Goal: Transaction & Acquisition: Purchase product/service

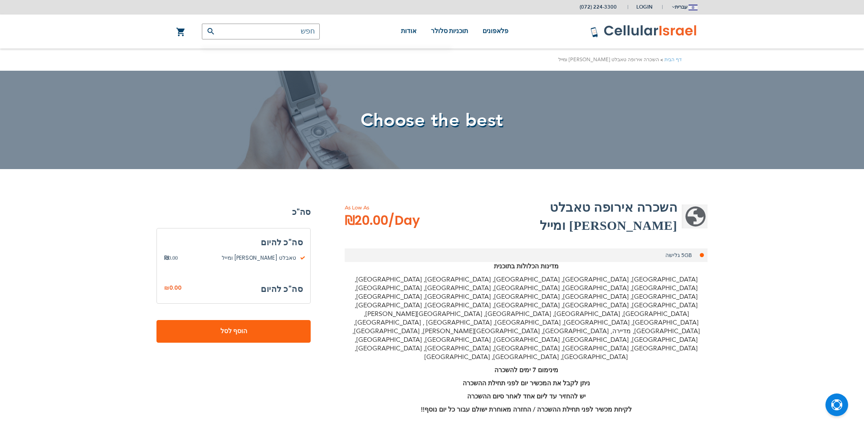
select select
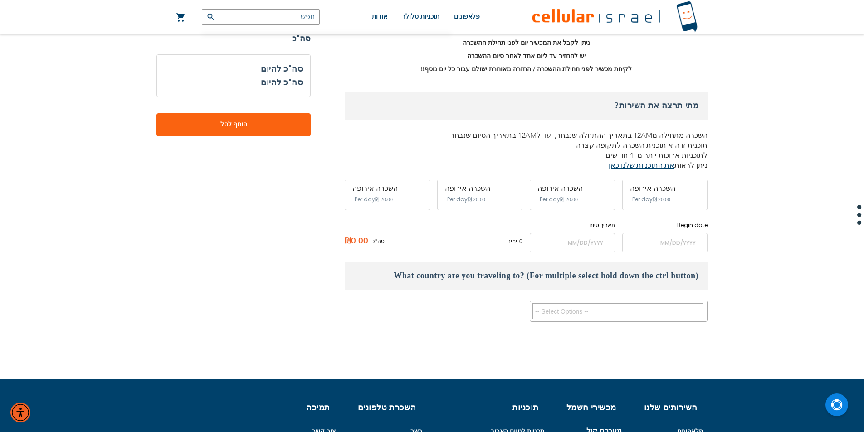
scroll to position [363, 0]
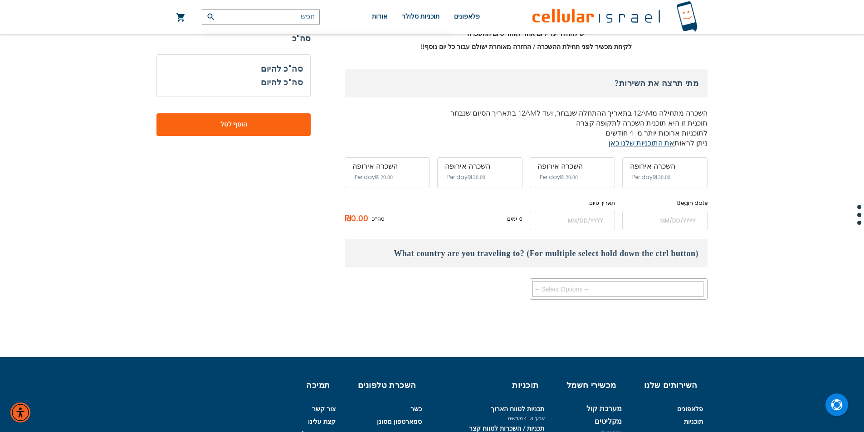
click at [662, 87] on div "מתי תרצה את השירות? השכרה מתחילה מ12AM בתאריך ההתחלה שנבחר, ועד ל12AM בתאריך הס…" at bounding box center [526, 149] width 363 height 161
click at [655, 162] on div "השכרה אירופה" at bounding box center [665, 166] width 70 height 8
click at [660, 199] on div "Begin date Please enter Start Date" at bounding box center [665, 214] width 85 height 31
click at [662, 211] on input "name" at bounding box center [665, 221] width 85 height 20
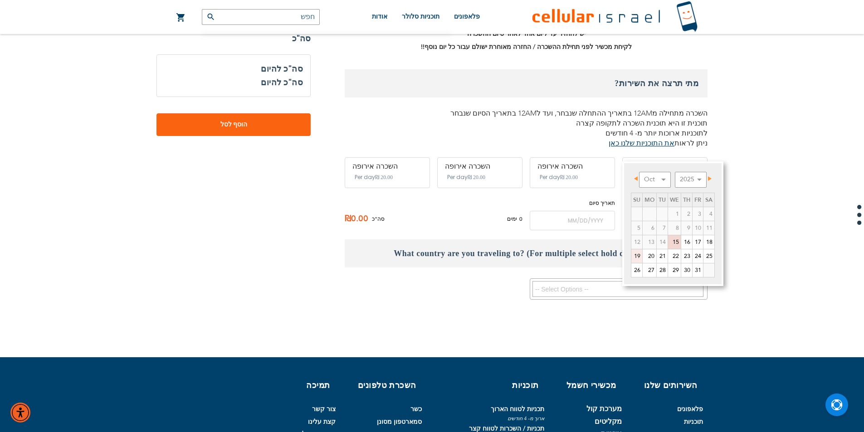
click at [638, 256] on link "19" at bounding box center [637, 257] width 11 height 14
type input "[DATE]"
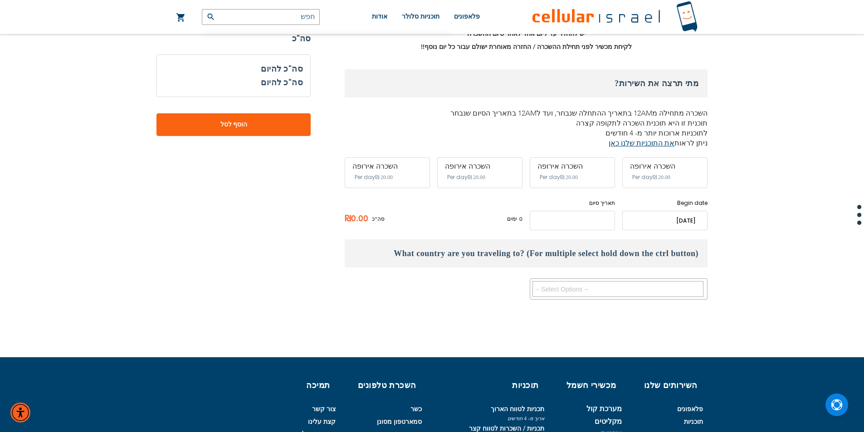
click at [582, 211] on input "name" at bounding box center [572, 221] width 85 height 20
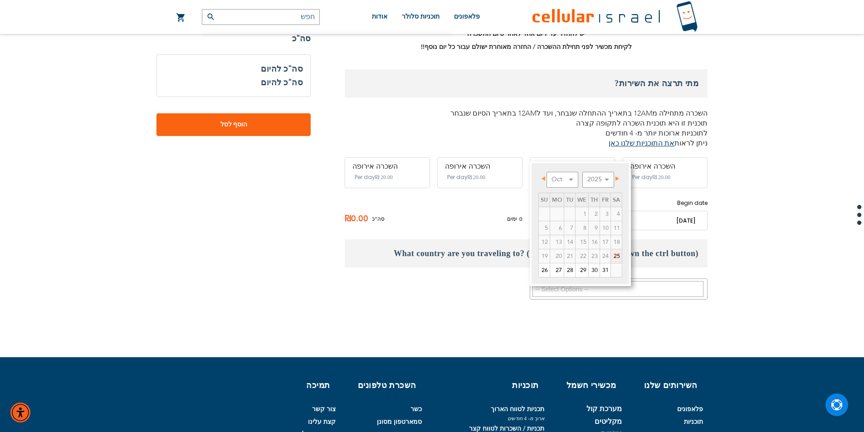
click at [616, 258] on link "25" at bounding box center [616, 257] width 11 height 14
type input "[DATE]"
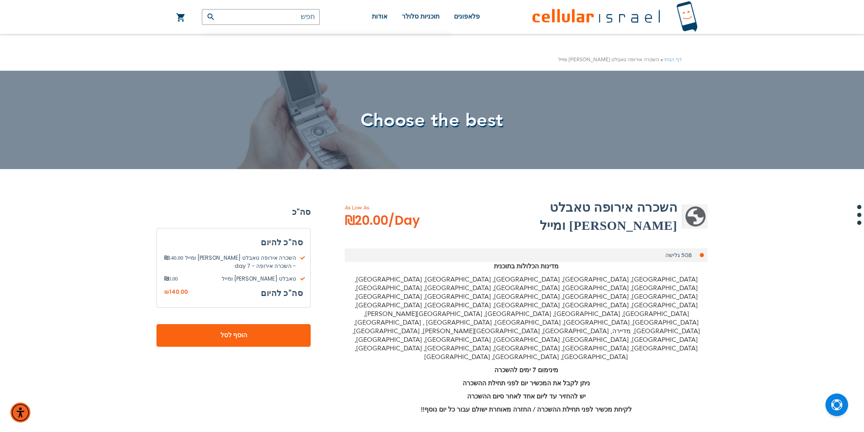
scroll to position [227, 0]
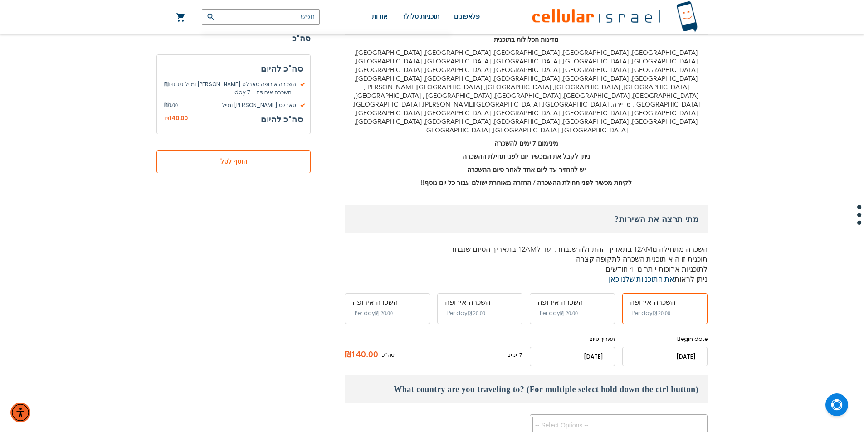
click at [270, 165] on span "הוסף לסל" at bounding box center [234, 162] width 94 height 10
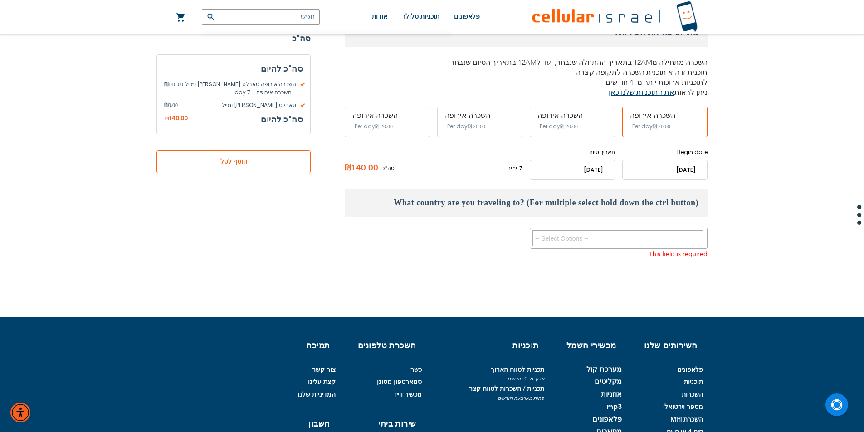
scroll to position [446, 0]
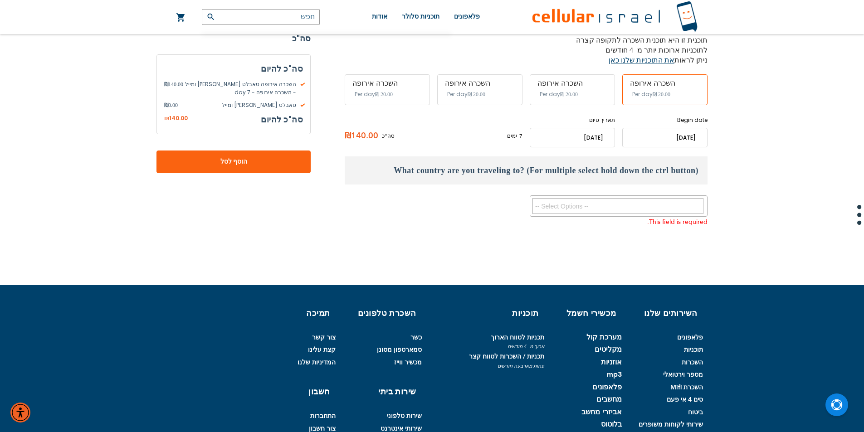
click at [583, 198] on textarea "Search" at bounding box center [618, 206] width 171 height 16
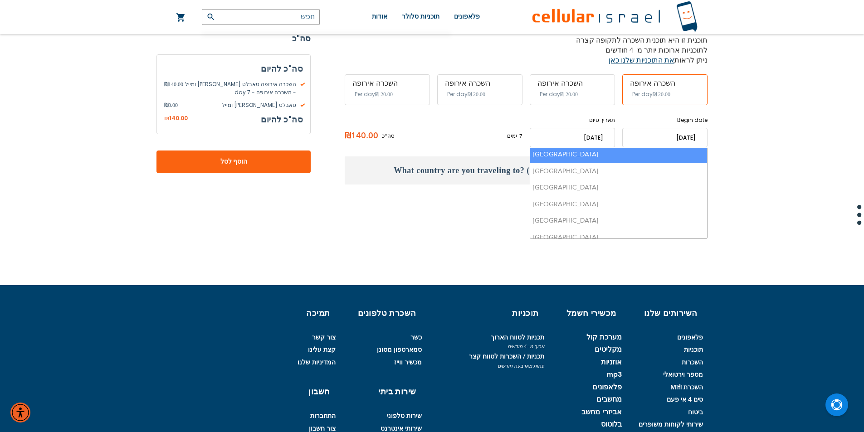
scroll to position [227, 0]
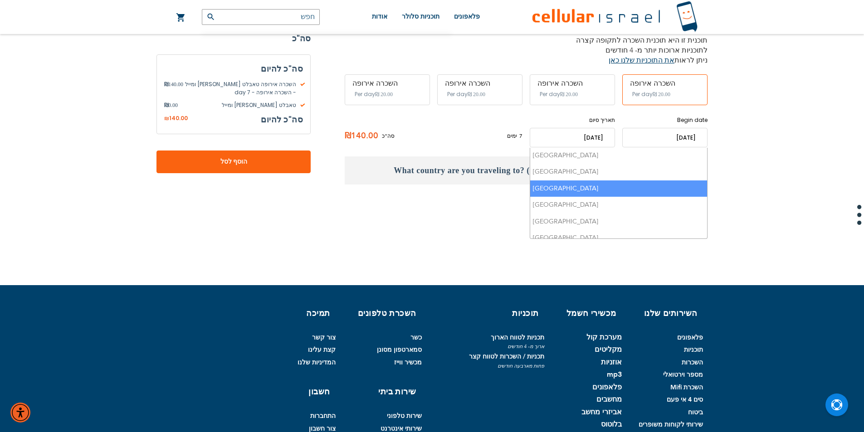
click at [576, 181] on li "[GEOGRAPHIC_DATA]" at bounding box center [618, 189] width 177 height 17
select select "9267"
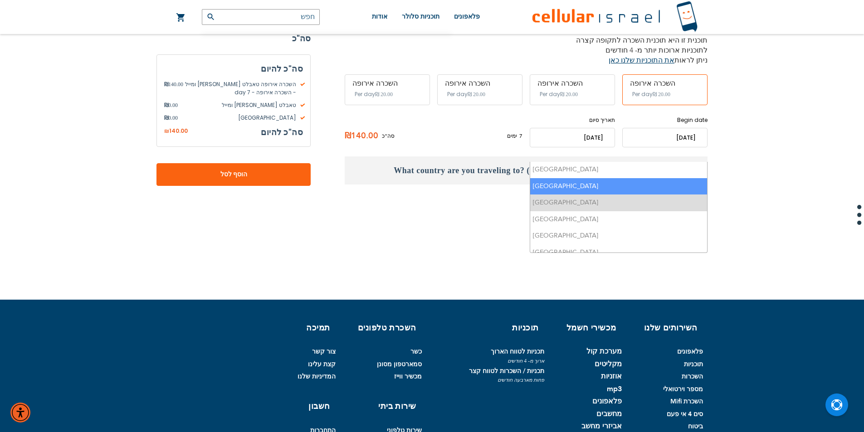
scroll to position [231, 0]
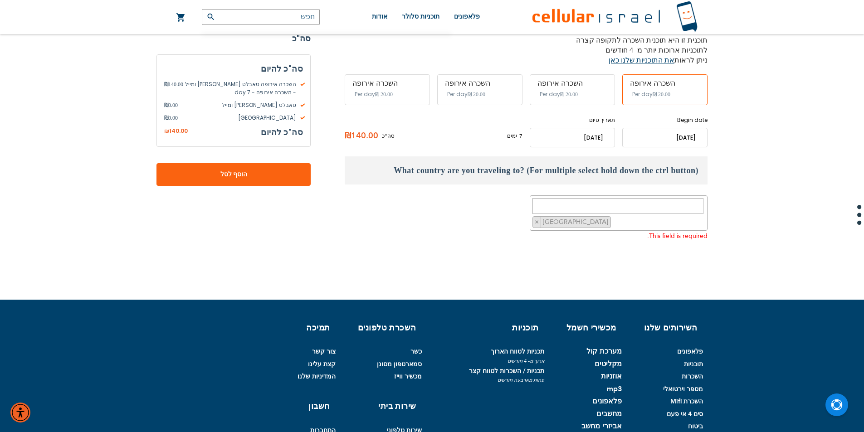
click at [432, 196] on div "[GEOGRAPHIC_DATA] [GEOGRAPHIC_DATA] [GEOGRAPHIC_DATA] [GEOGRAPHIC_DATA] [GEOGRA…" at bounding box center [526, 219] width 363 height 47
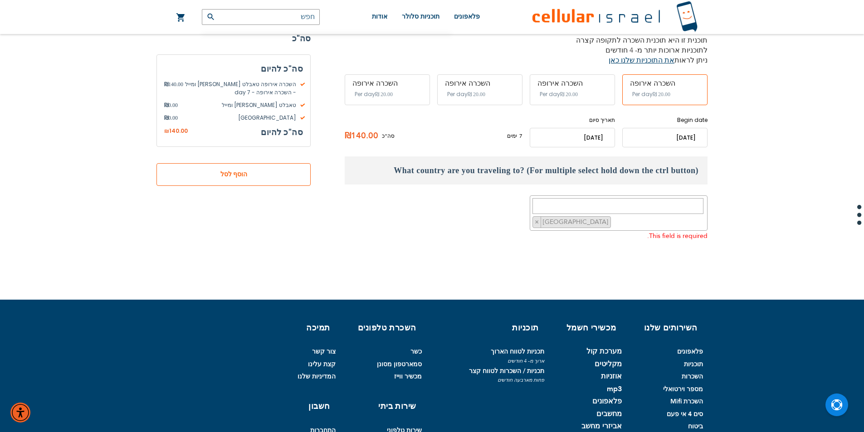
click at [227, 177] on span "הוסף לסל" at bounding box center [234, 175] width 94 height 10
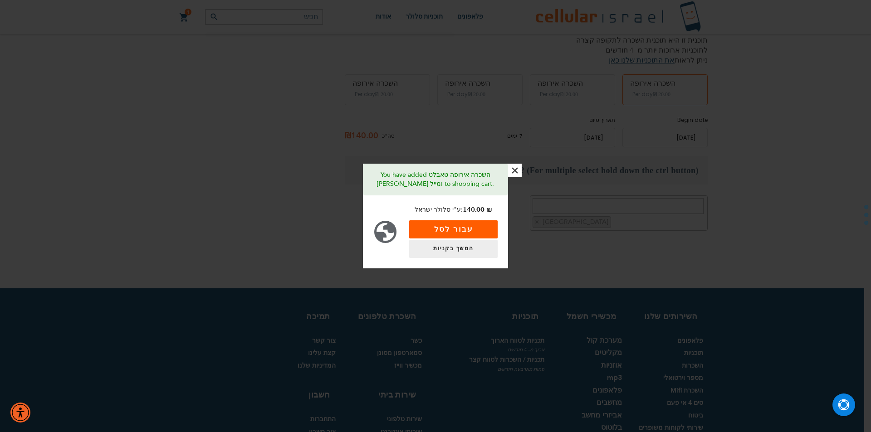
click at [452, 228] on button "עבור לסל" at bounding box center [453, 230] width 88 height 18
